Goal: Information Seeking & Learning: Learn about a topic

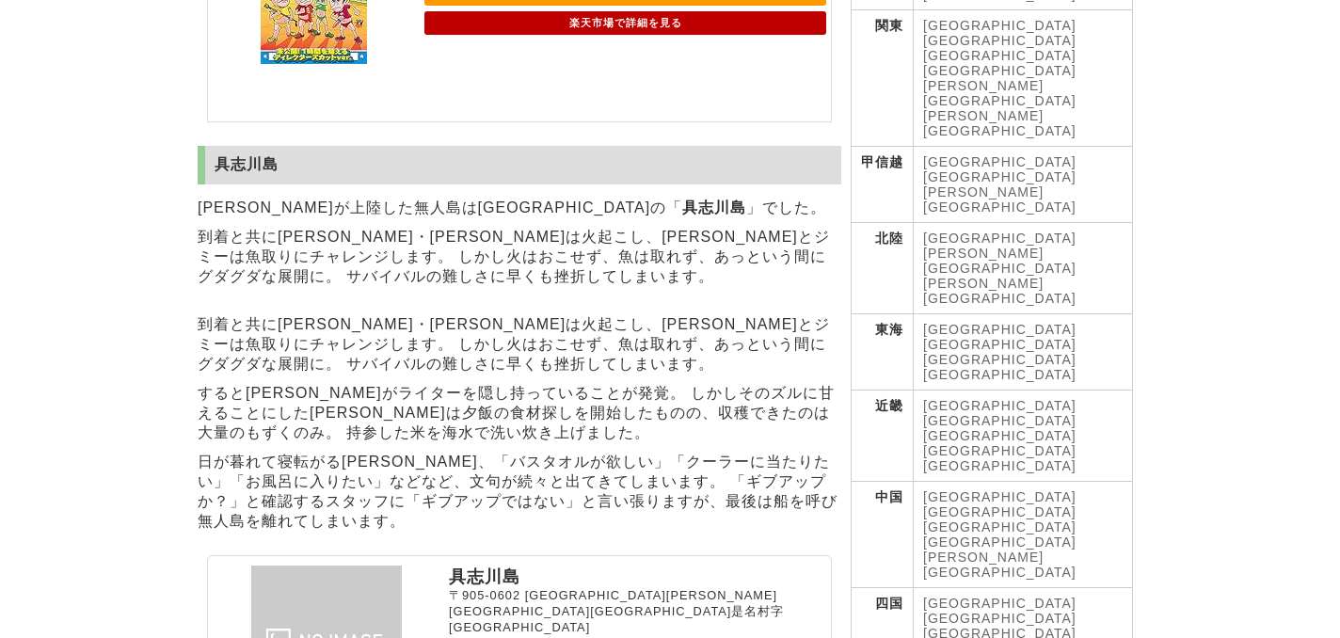
scroll to position [575, 0]
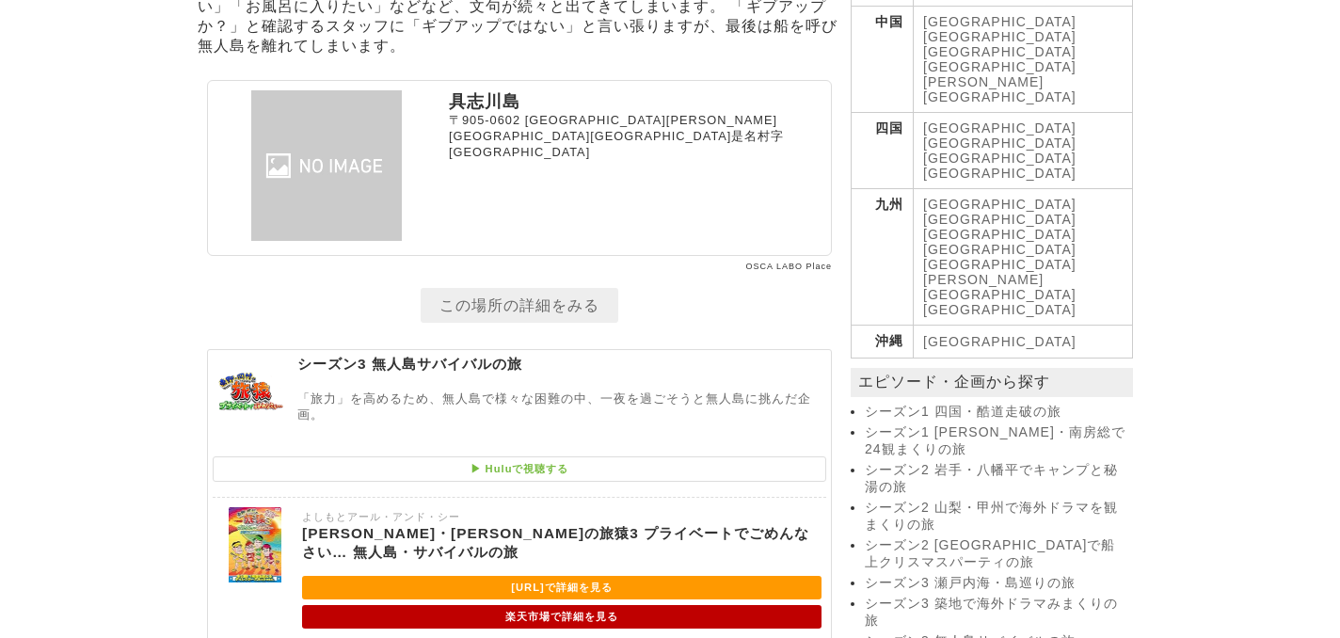
scroll to position [1059, 0]
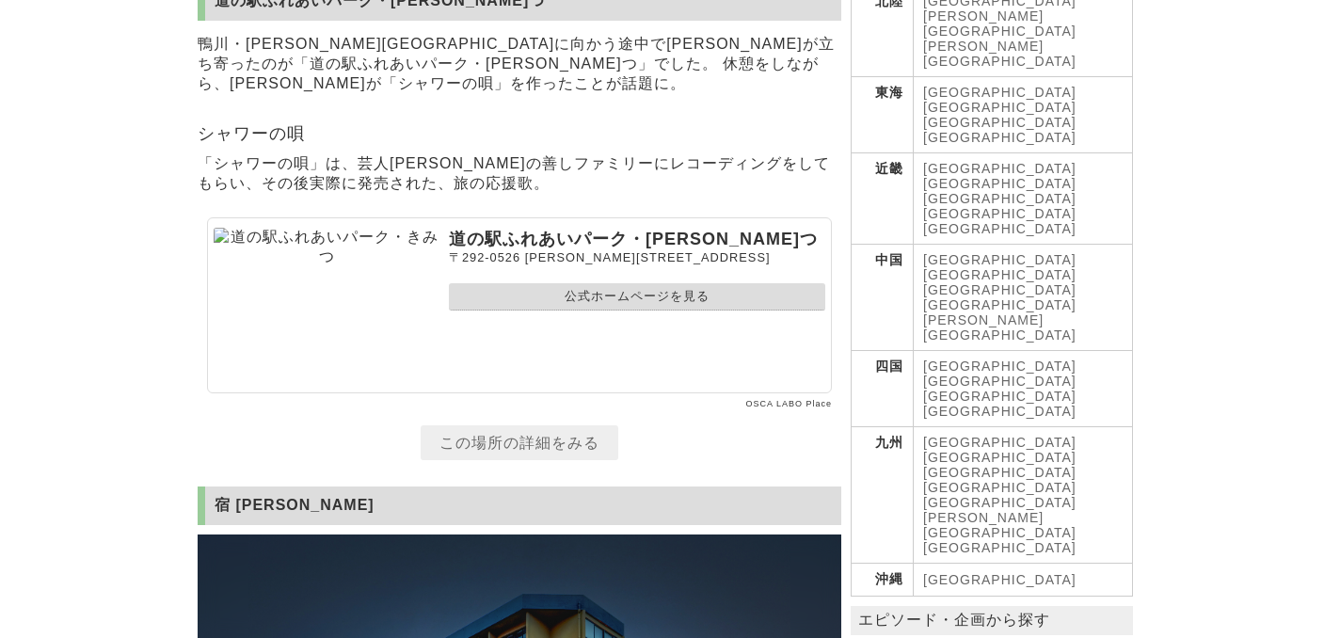
scroll to position [810, 0]
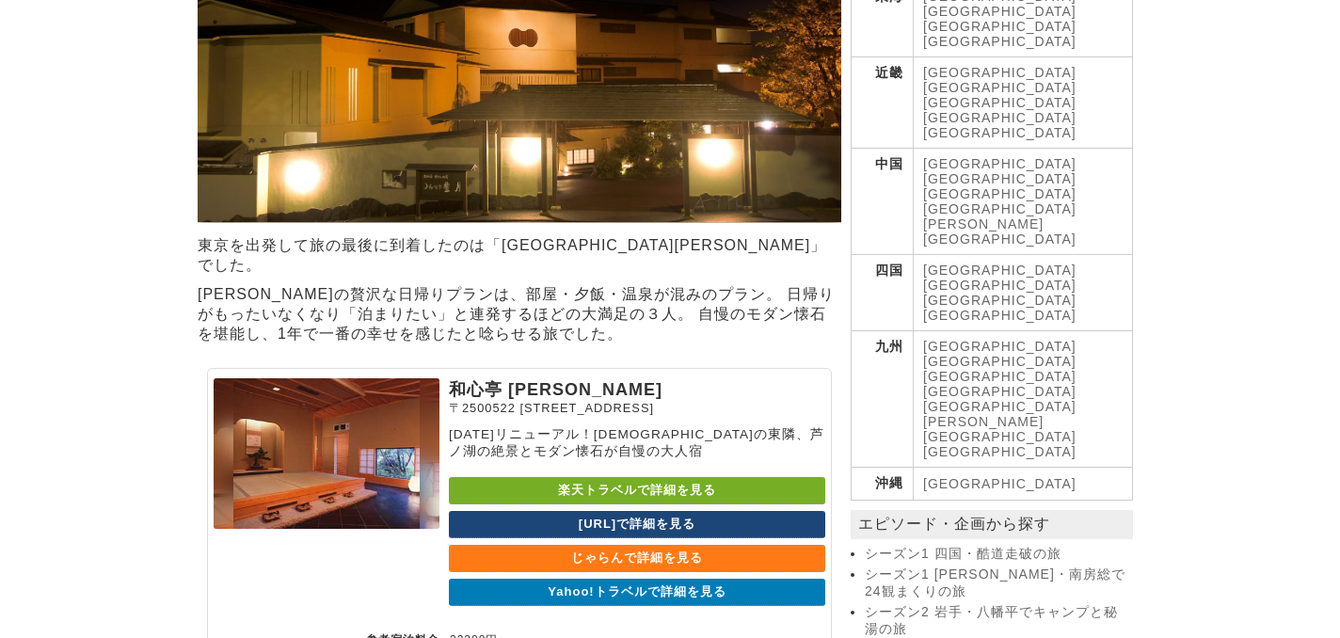
scroll to position [906, 0]
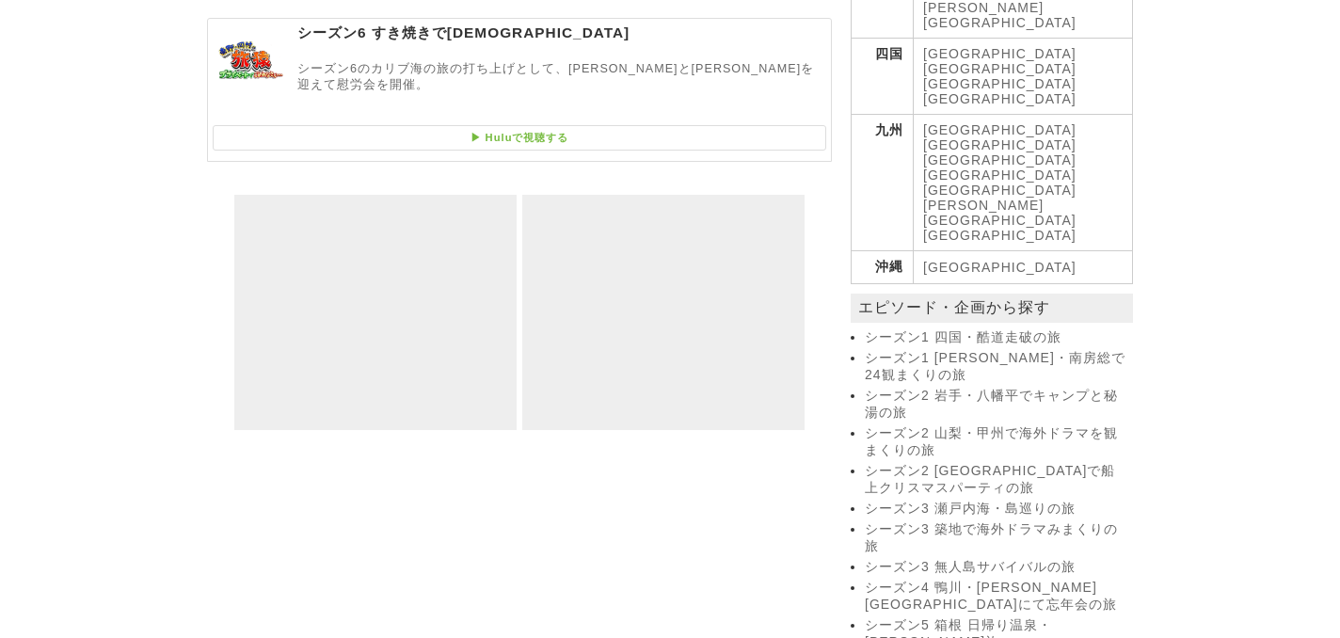
scroll to position [1123, 0]
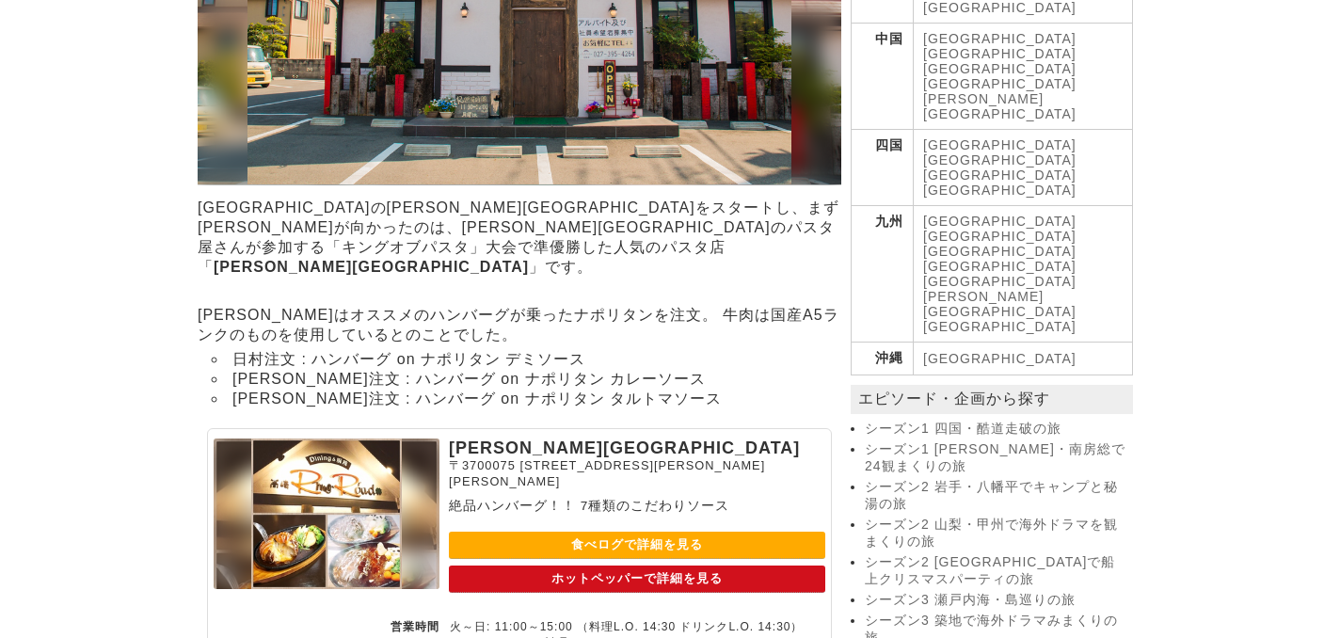
scroll to position [1041, 0]
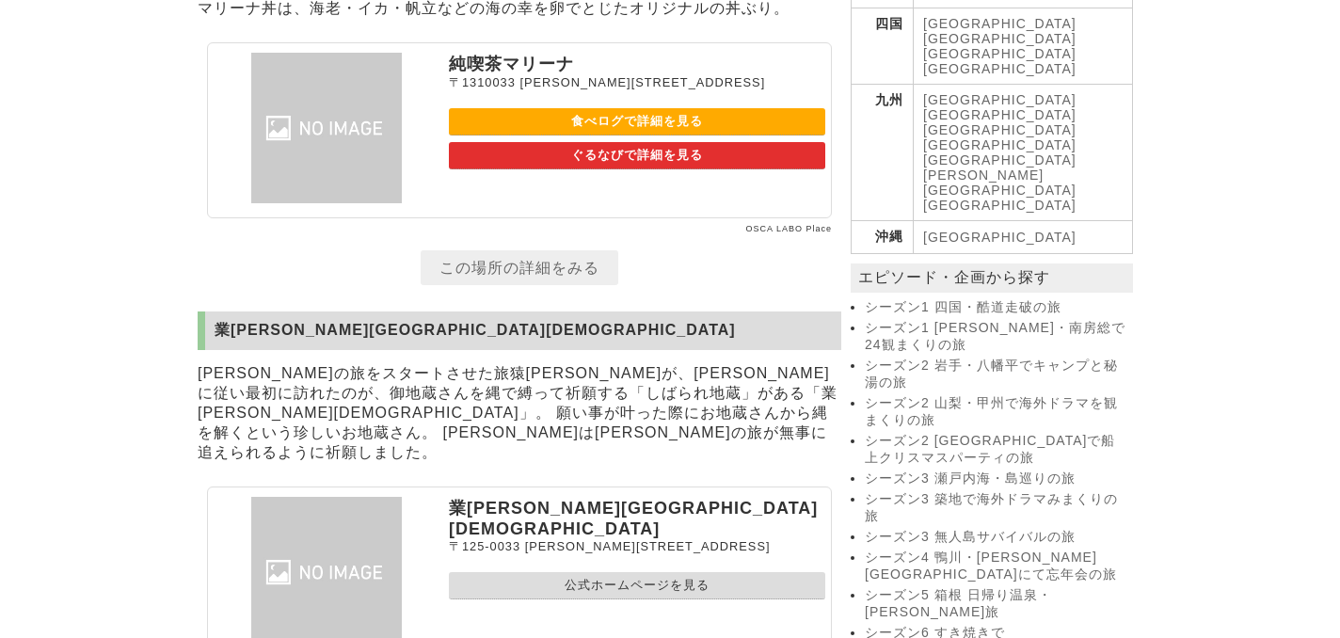
scroll to position [1147, 0]
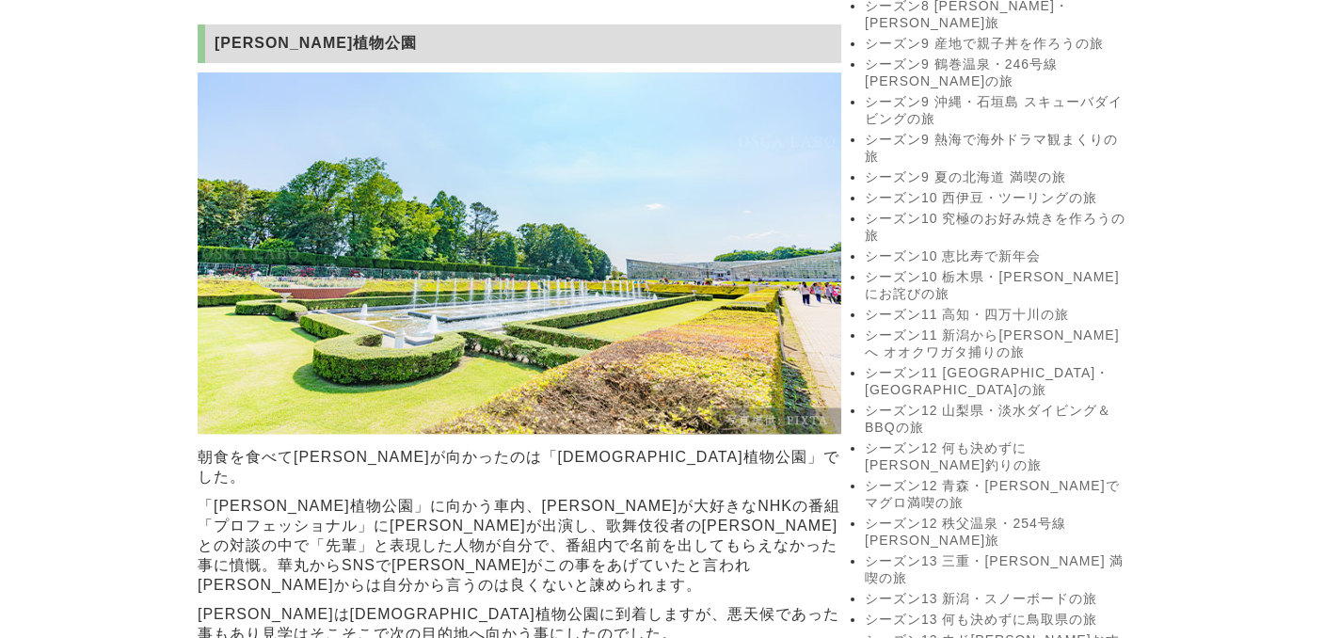
scroll to position [1930, 0]
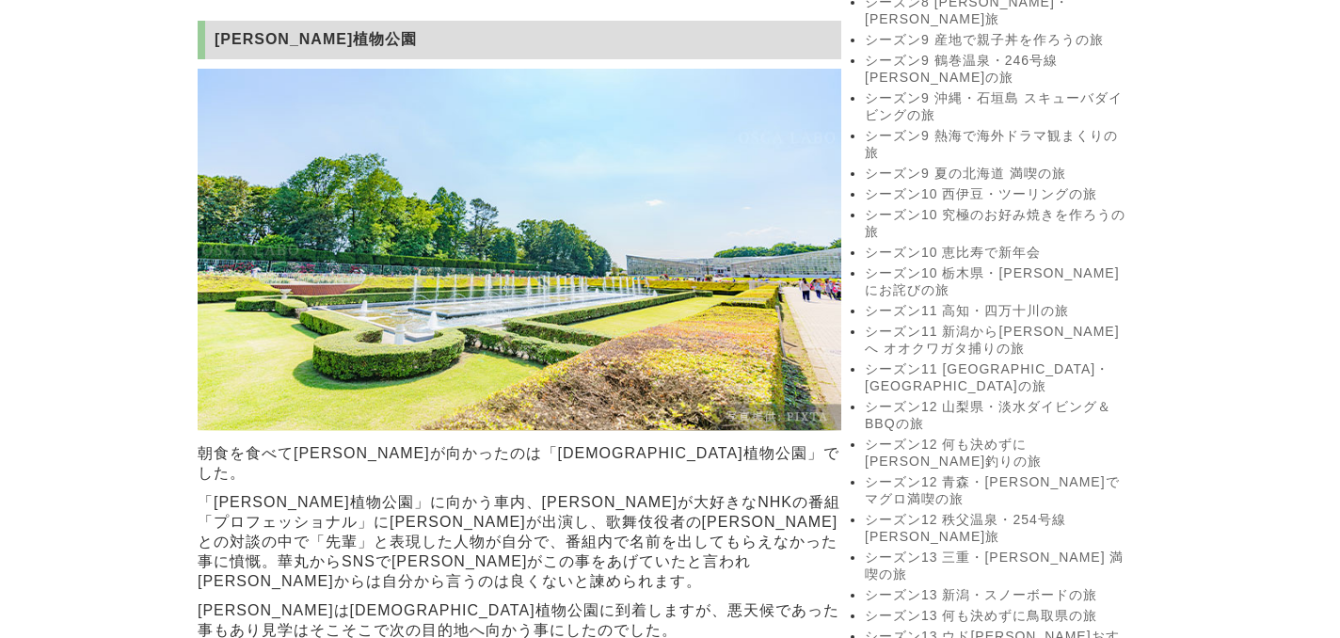
click at [756, 488] on p "「[PERSON_NAME]植物公園」に向かう車内、[PERSON_NAME]が大好きなNHKの番組「プロフェッショナル」に[PERSON_NAME]が出演し…" at bounding box center [520, 542] width 644 height 108
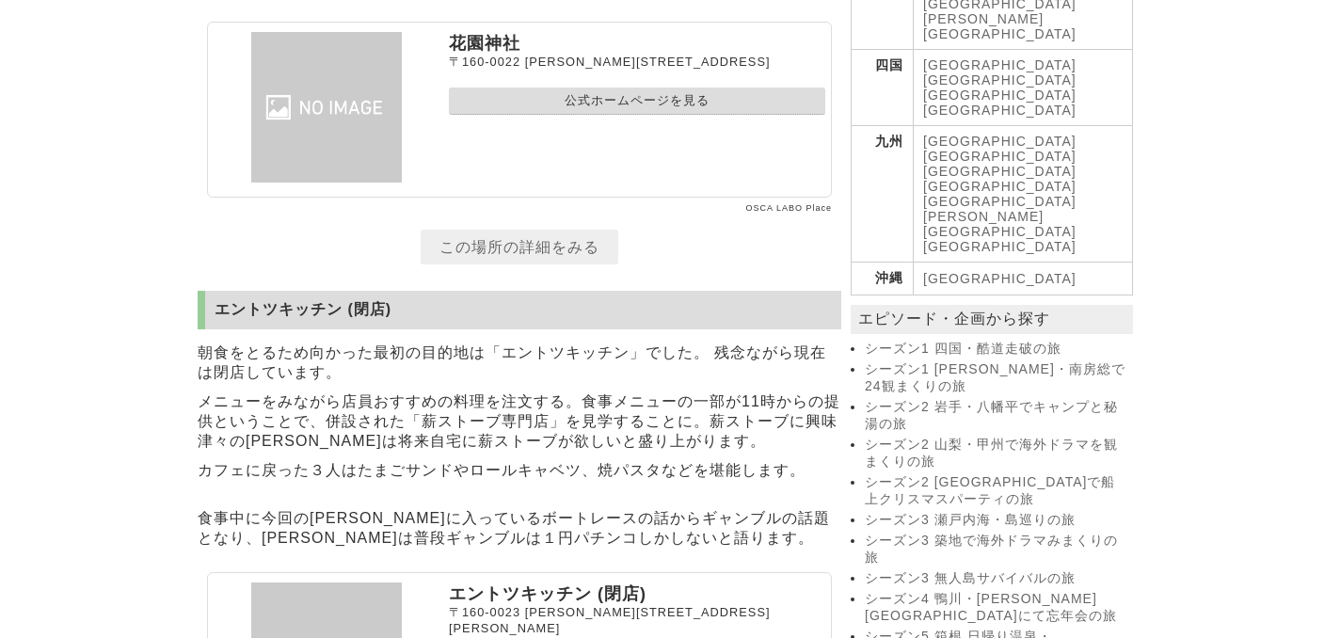
scroll to position [1117, 0]
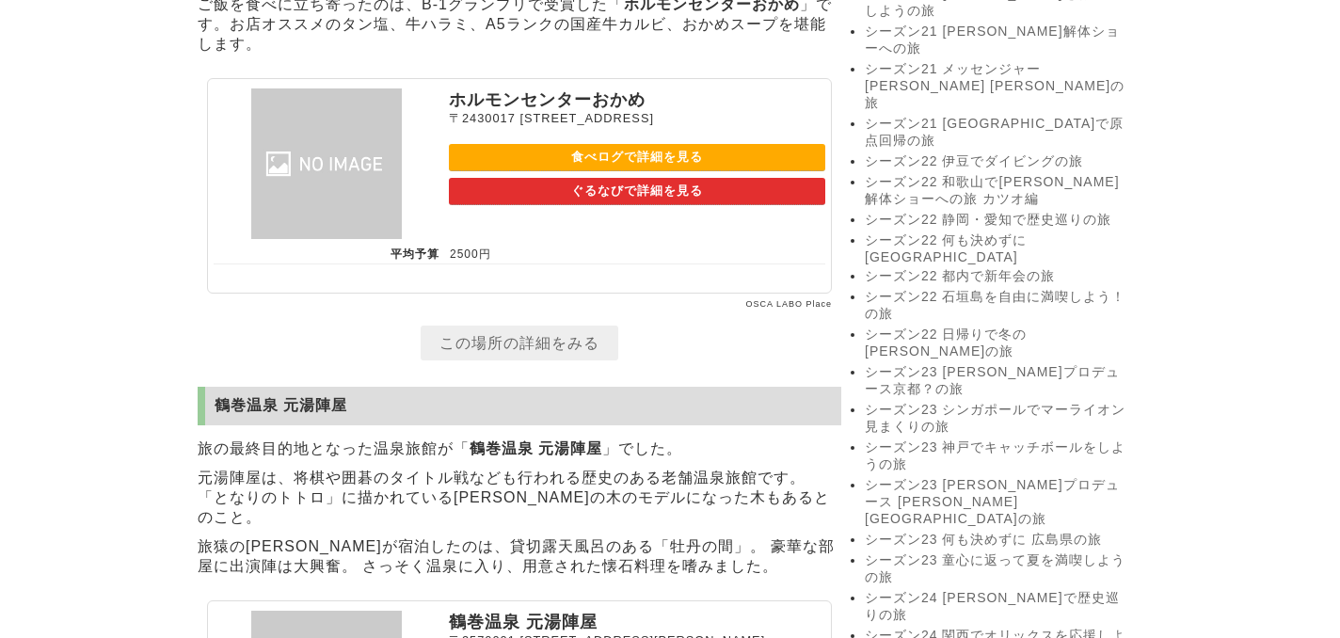
scroll to position [3865, 0]
